Goal: Information Seeking & Learning: Learn about a topic

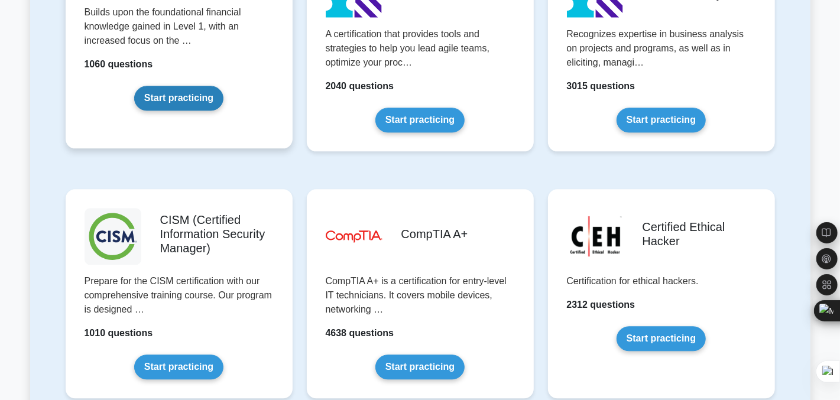
scroll to position [1569, 0]
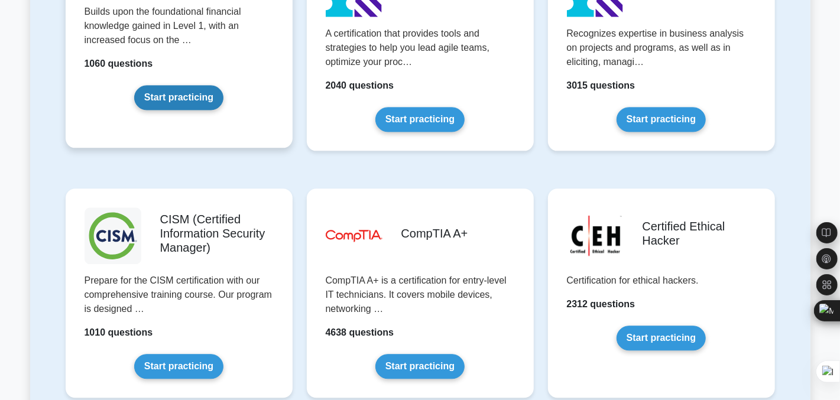
click at [186, 97] on link "Start practicing" at bounding box center [178, 97] width 89 height 25
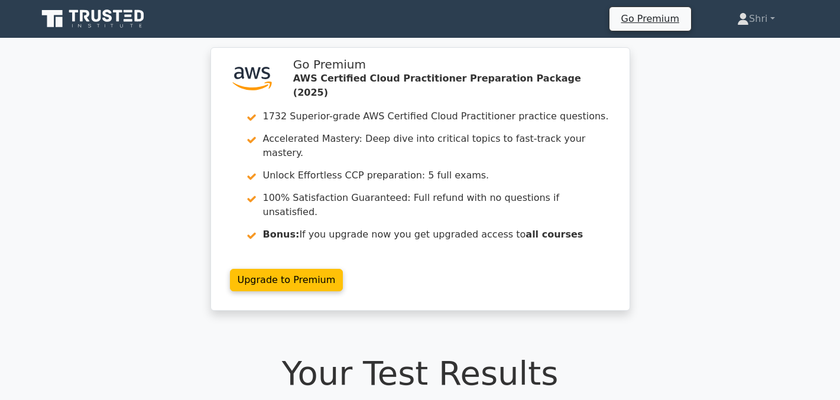
scroll to position [128, 0]
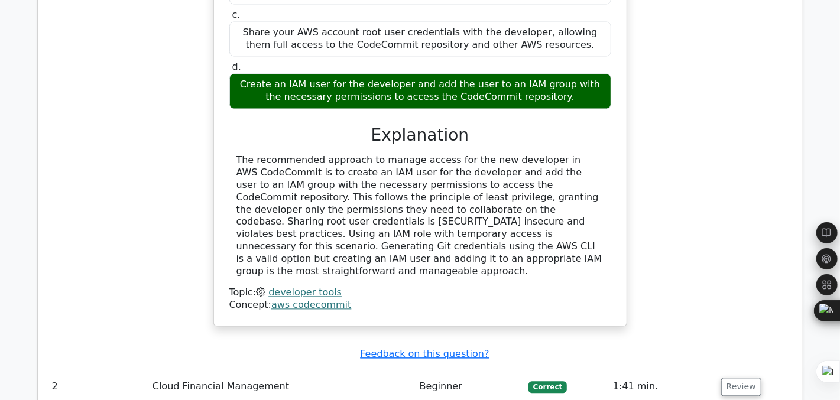
scroll to position [1412, 0]
